Goal: Transaction & Acquisition: Subscribe to service/newsletter

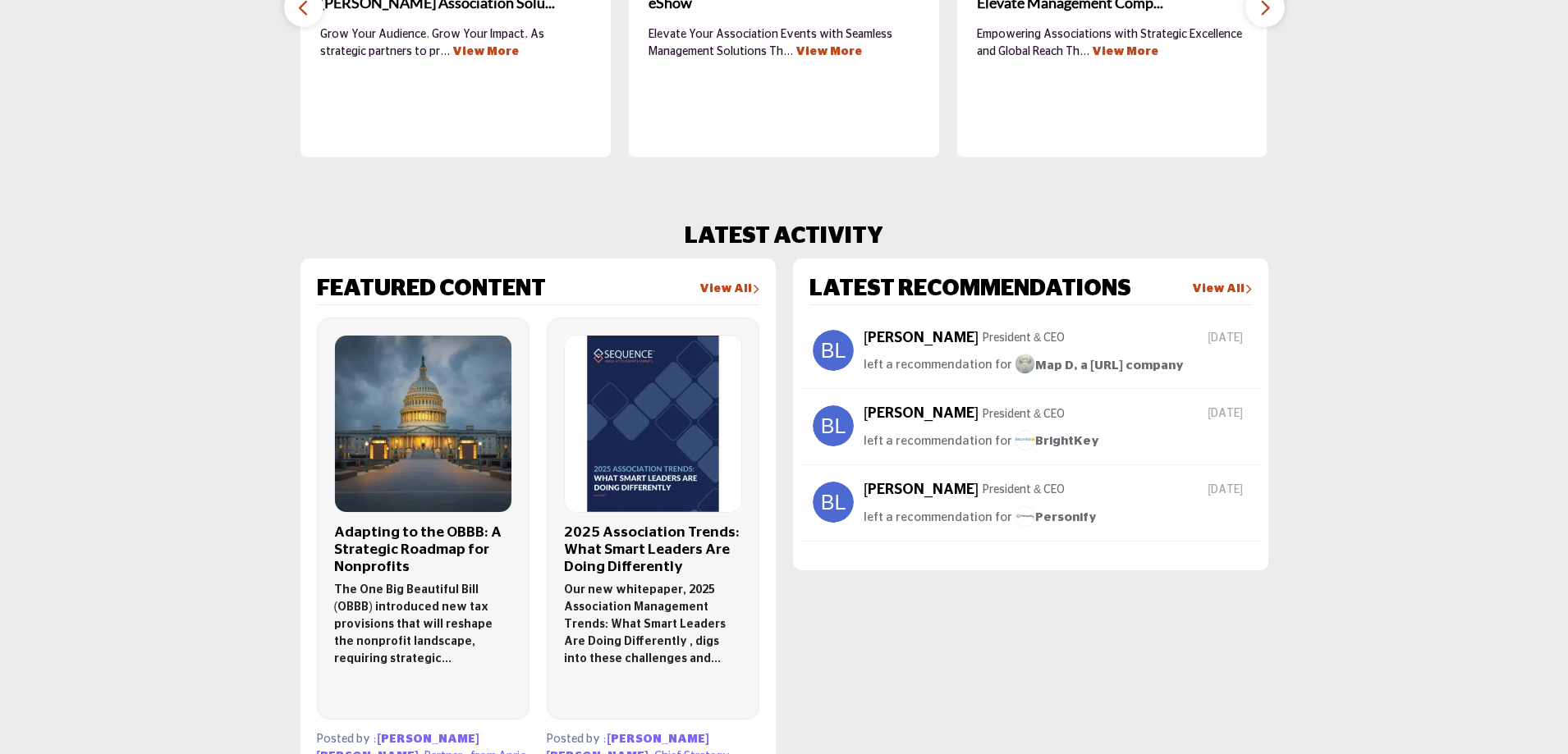
scroll to position [656, 0]
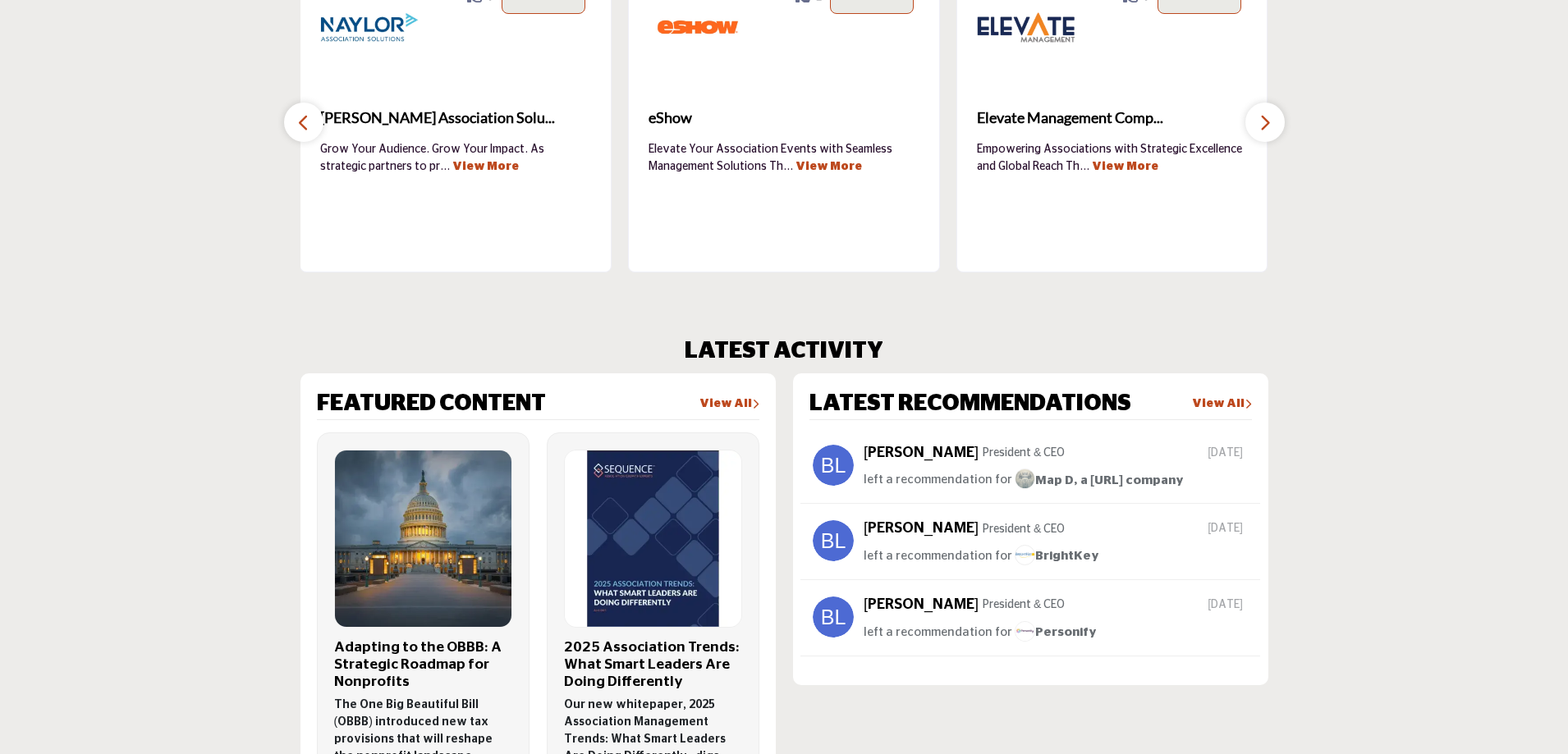
click at [1218, 403] on link "View All" at bounding box center [1222, 404] width 60 height 16
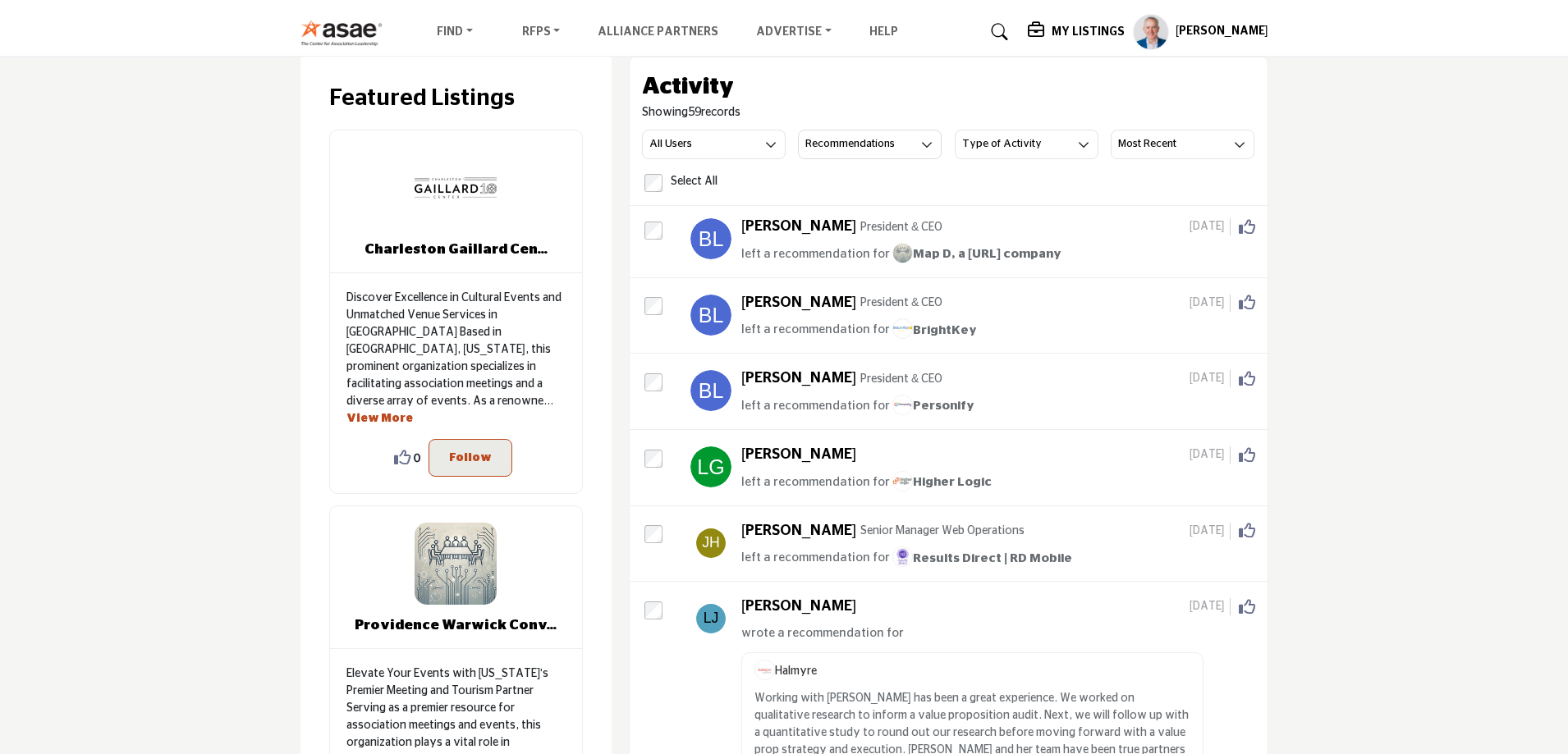
click at [1089, 35] on h5 "My Listings" at bounding box center [1087, 31] width 73 height 14
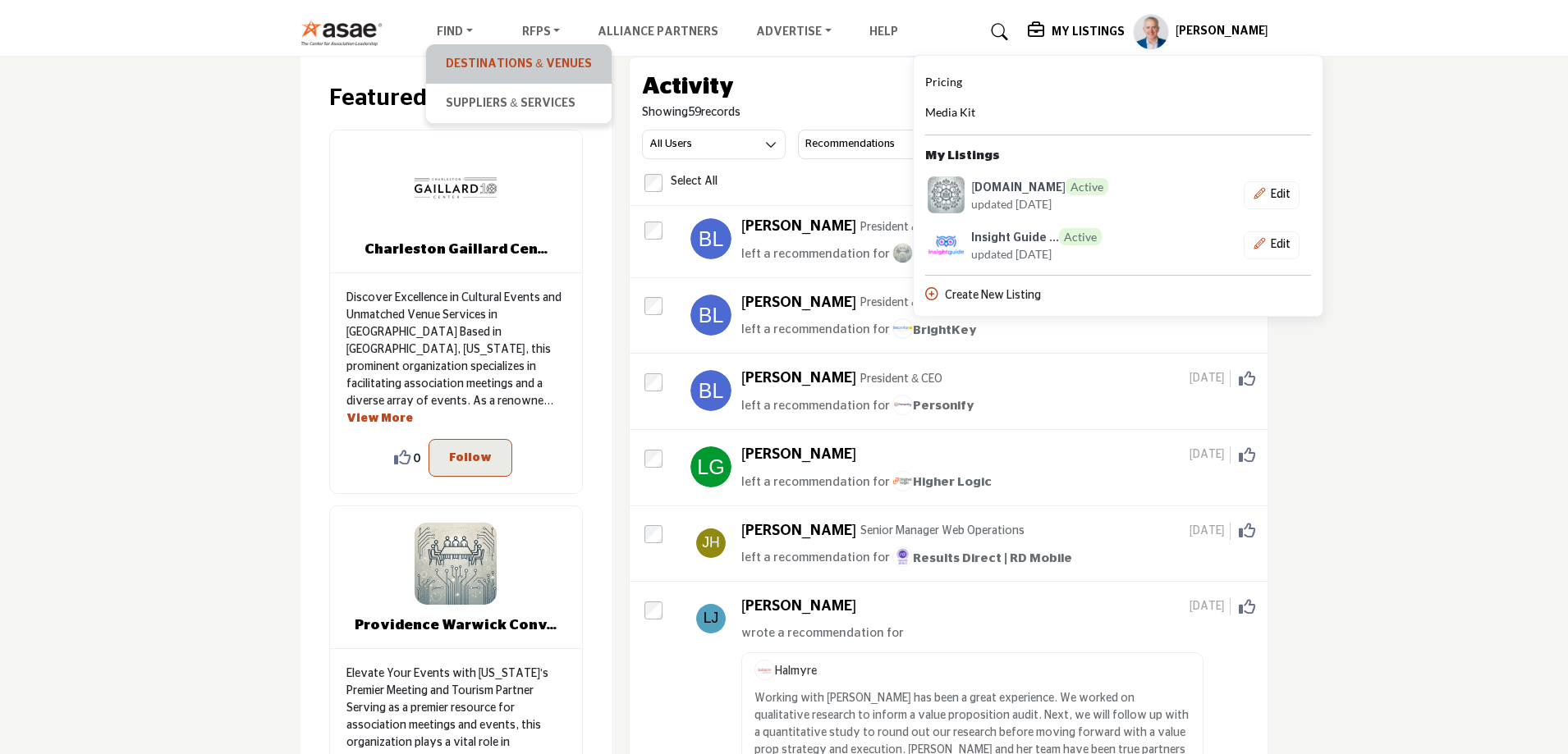
click at [471, 66] on link "Destinations & Venues" at bounding box center [518, 64] width 168 height 23
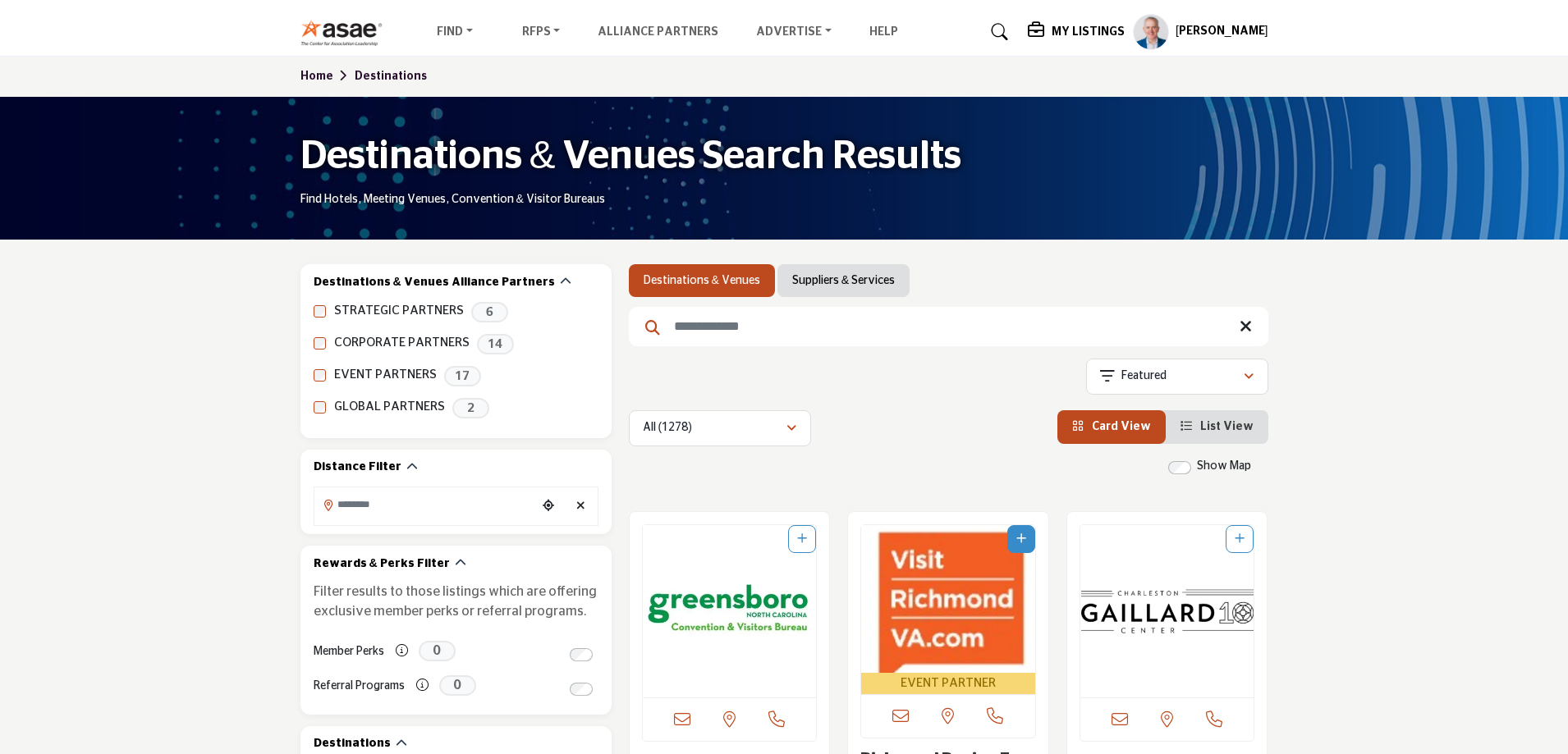
scroll to position [82, 0]
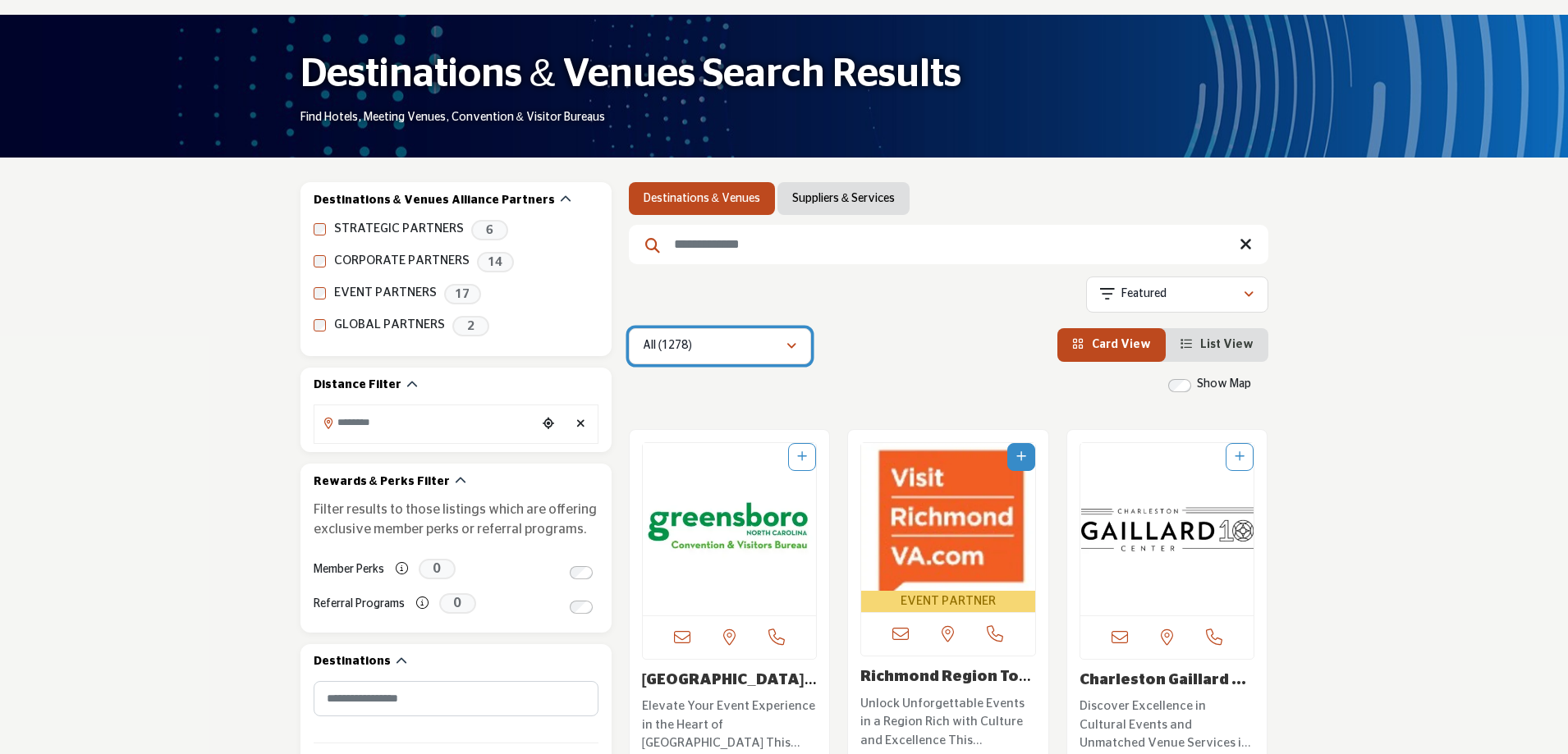
click at [741, 353] on div "All (1278)" at bounding box center [714, 346] width 143 height 20
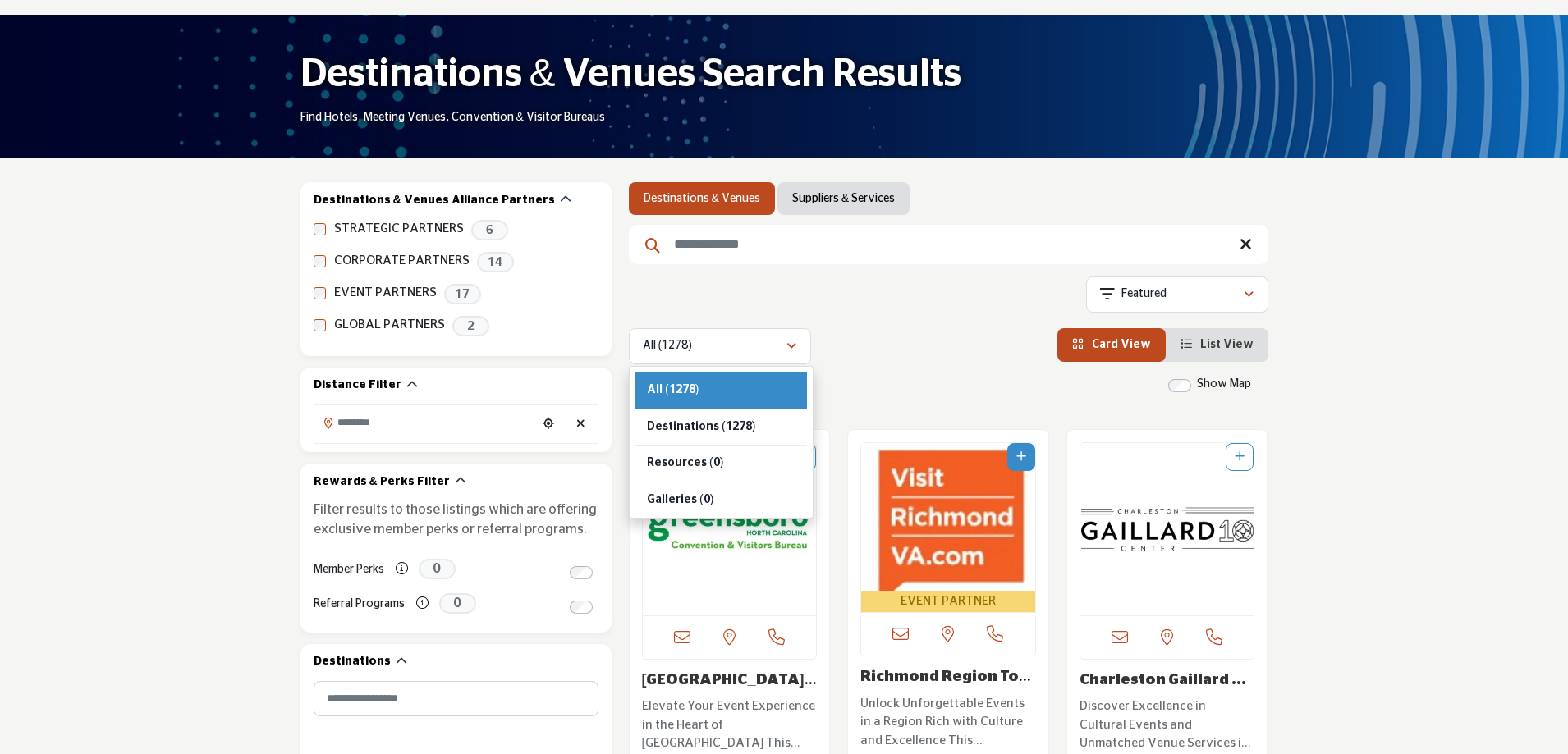
click at [915, 297] on div "Showing 21 results out of 1278" at bounding box center [948, 297] width 639 height 42
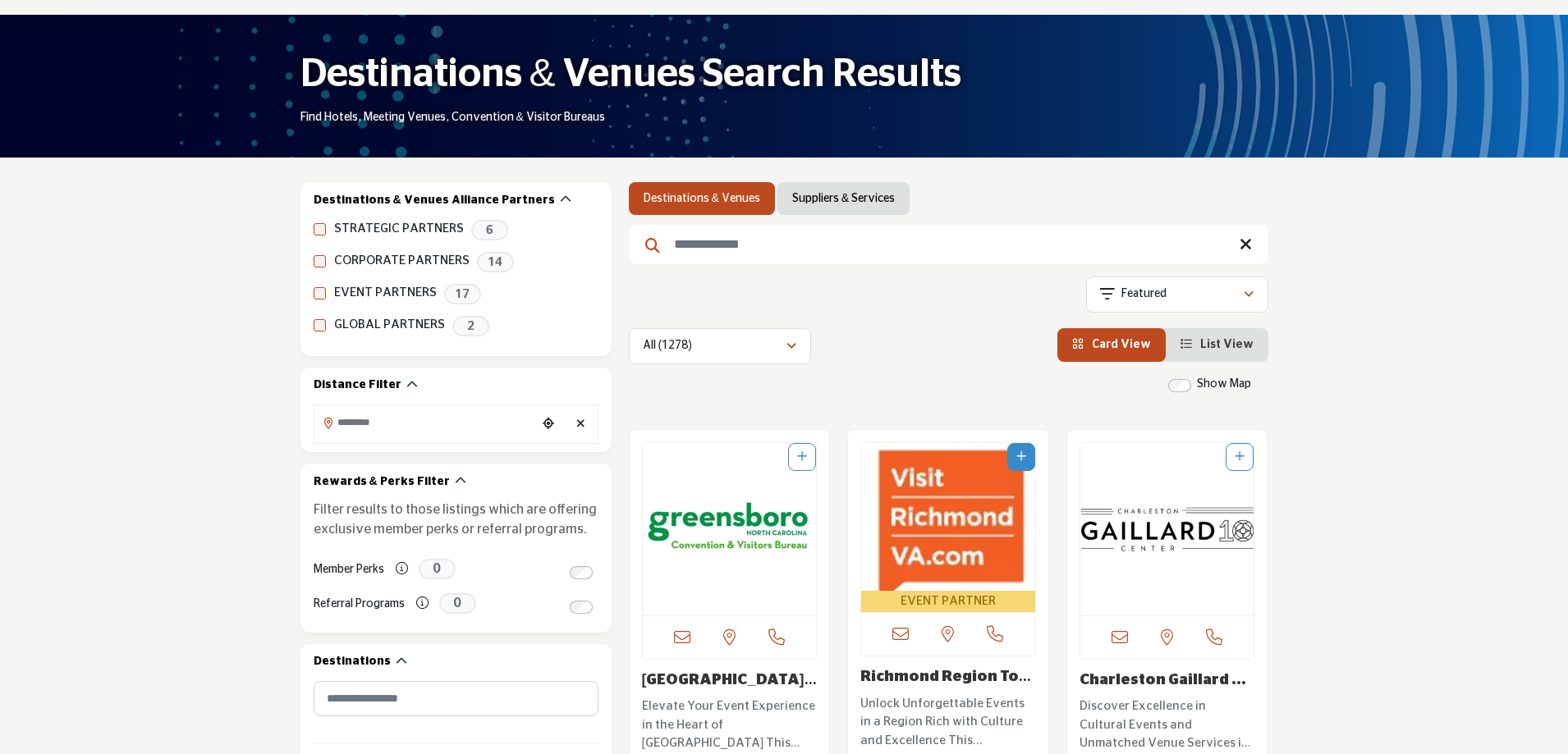
click at [1252, 344] on span "List View" at bounding box center [1226, 344] width 53 height 12
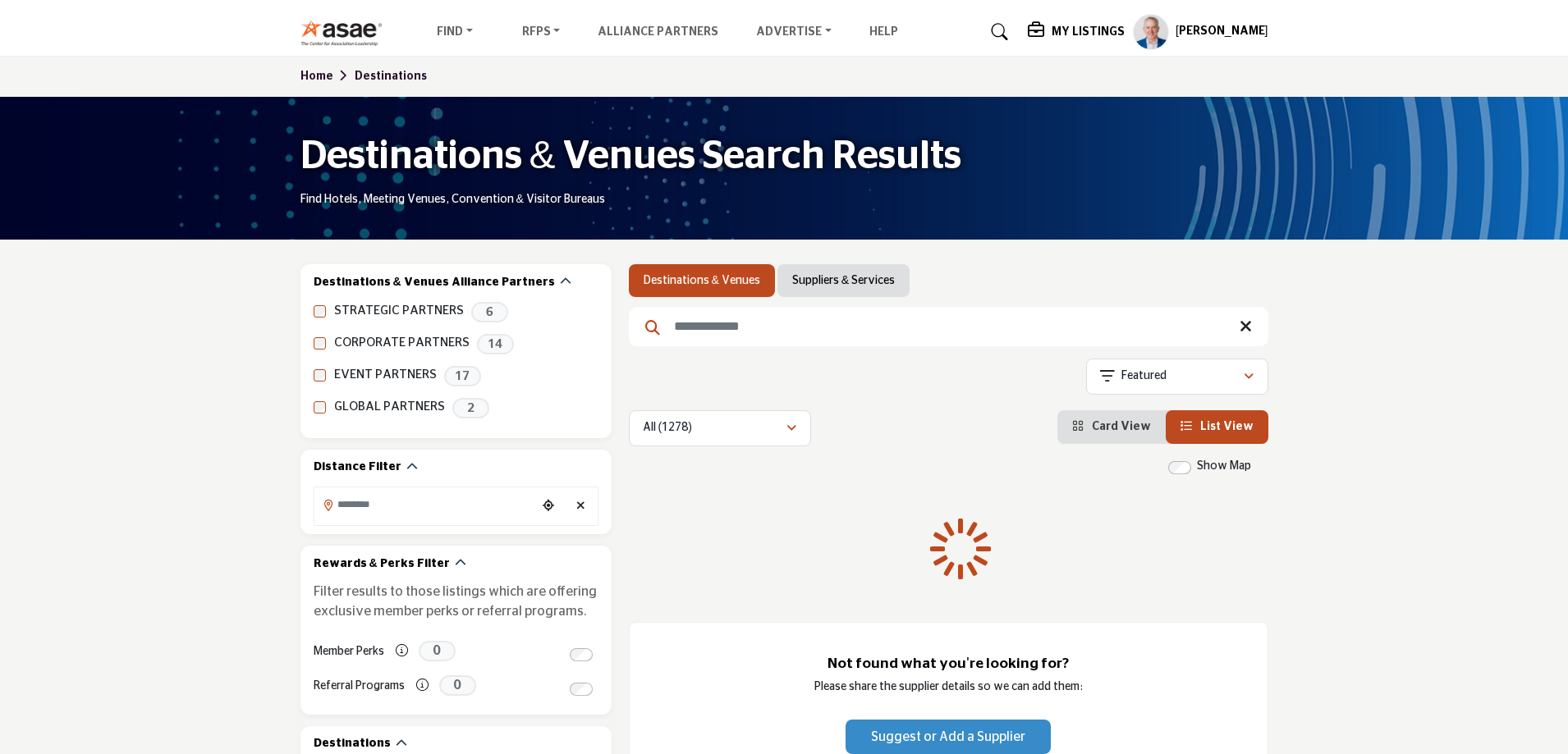
click at [1098, 431] on link "Card View" at bounding box center [1111, 426] width 79 height 12
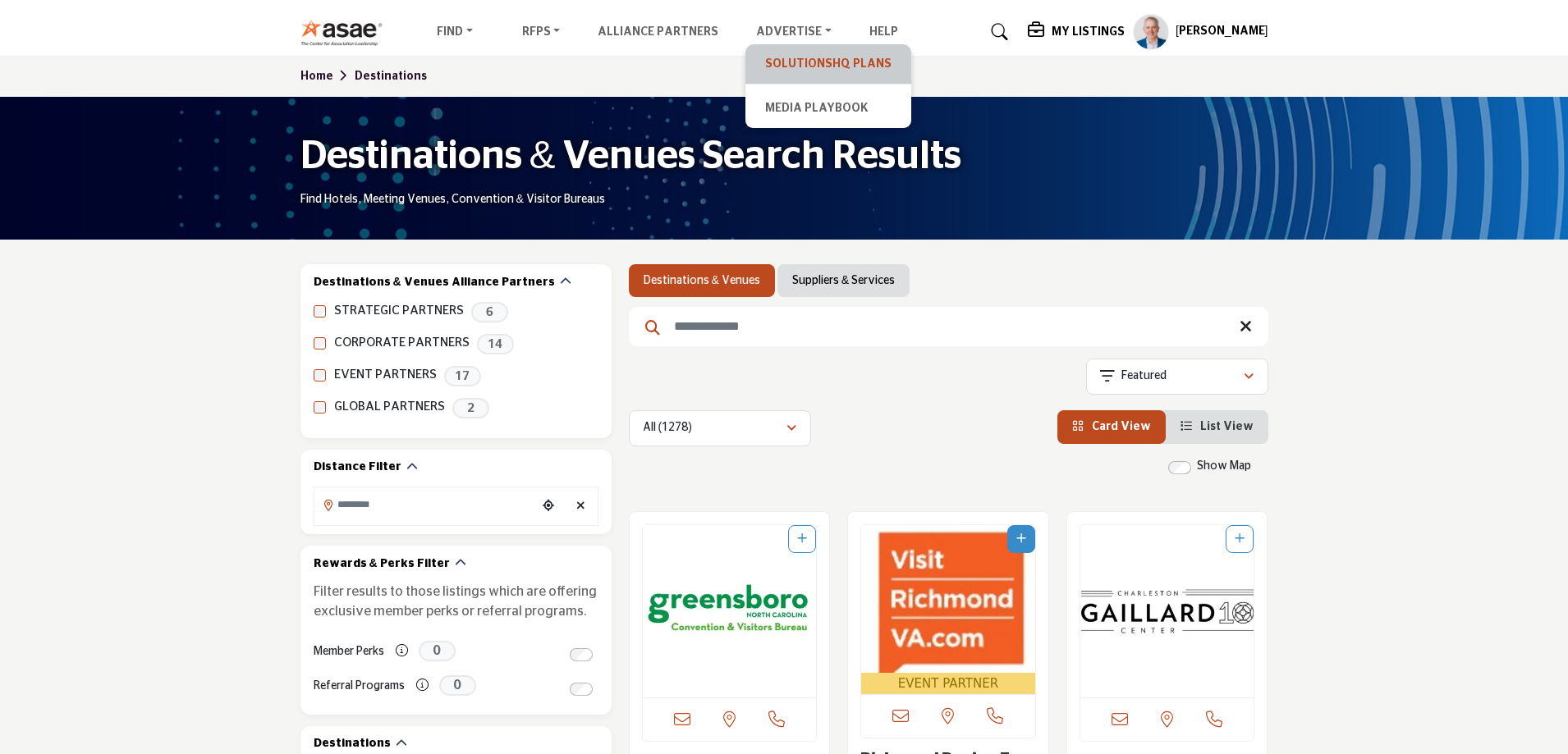
click at [799, 66] on link "SolutionsHQ Plans" at bounding box center [828, 64] width 149 height 23
